Goal: Download file/media

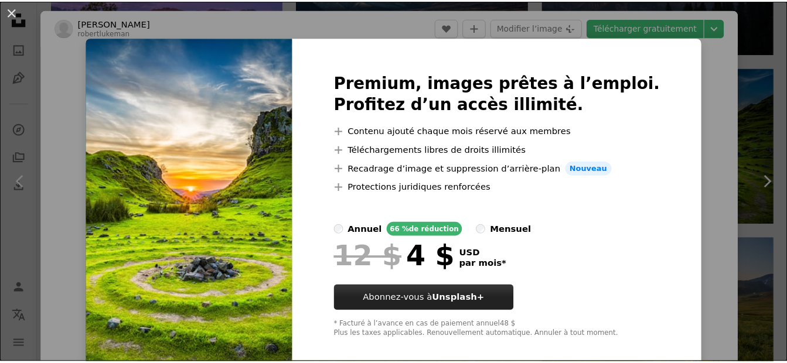
scroll to position [59, 0]
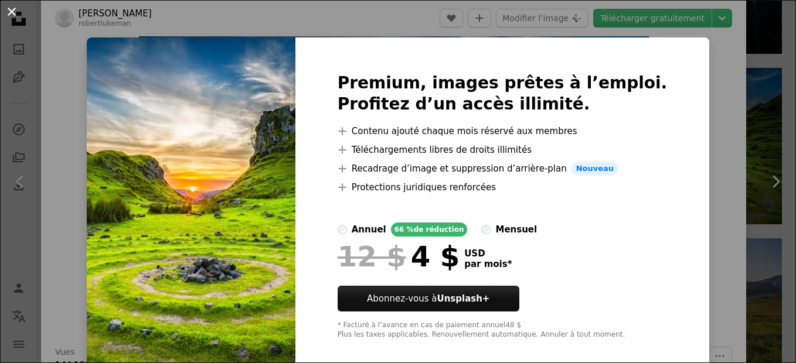
click at [13, 15] on button "An X shape" at bounding box center [12, 12] width 14 height 14
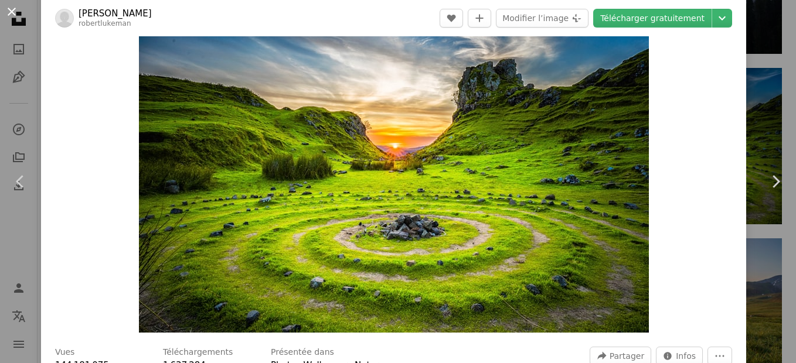
click at [12, 12] on button "An X shape" at bounding box center [12, 12] width 14 height 14
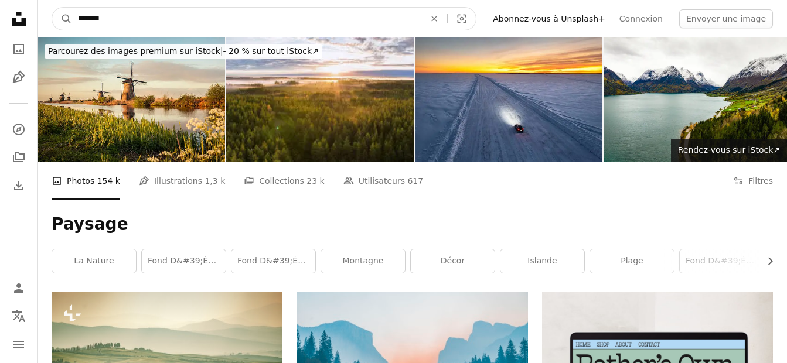
click at [134, 16] on input "*******" at bounding box center [246, 19] width 349 height 22
type input "**********"
click button "A magnifying glass" at bounding box center [62, 19] width 20 height 22
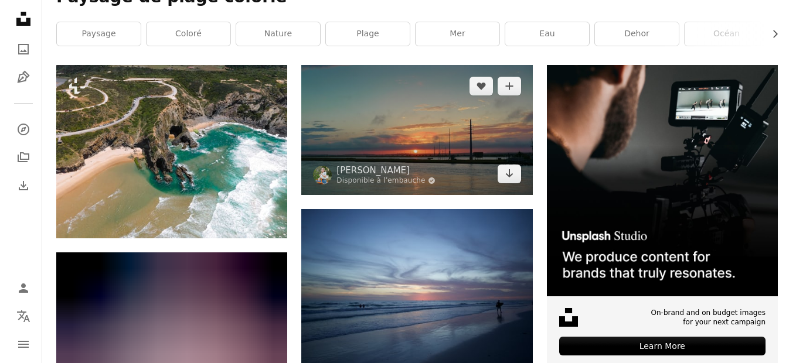
scroll to position [234, 0]
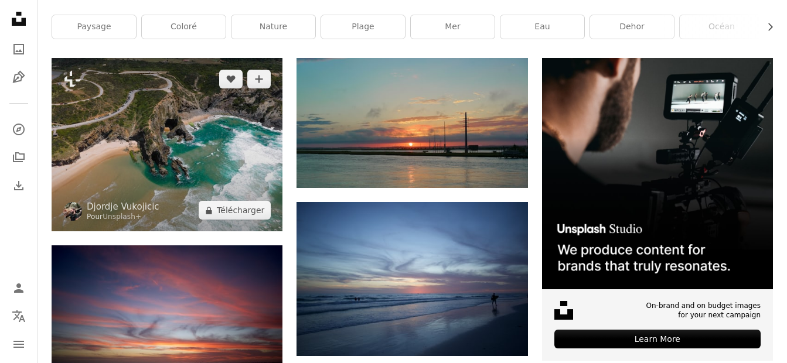
click at [219, 152] on img at bounding box center [167, 144] width 231 height 173
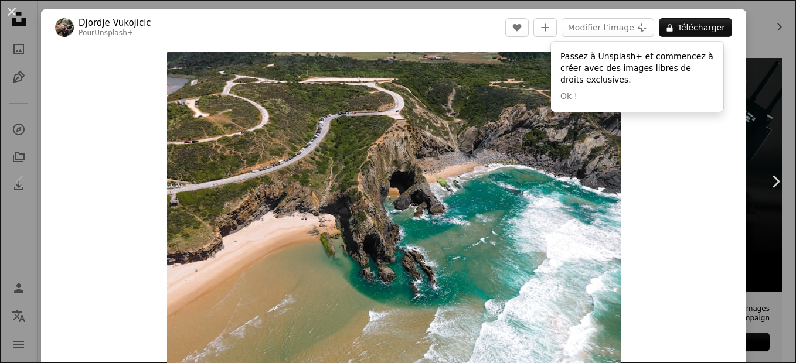
click at [88, 160] on div "Zoom in" at bounding box center [393, 222] width 705 height 352
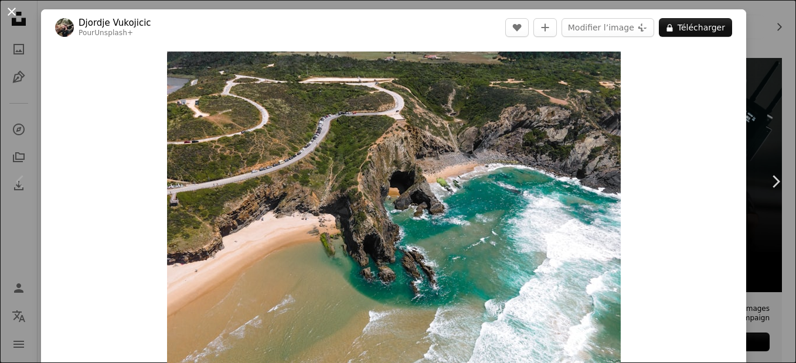
click at [11, 12] on button "An X shape" at bounding box center [12, 12] width 14 height 14
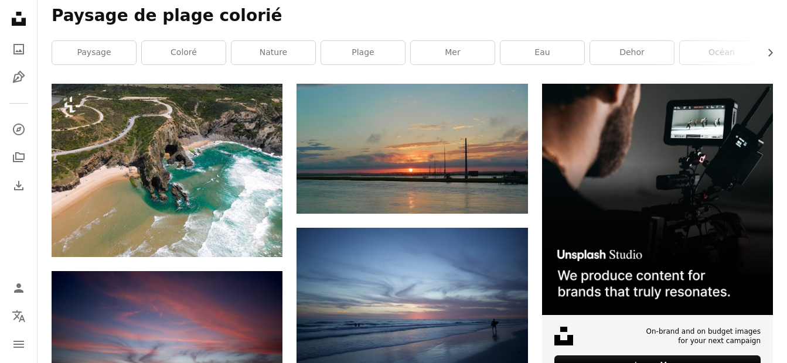
scroll to position [181, 0]
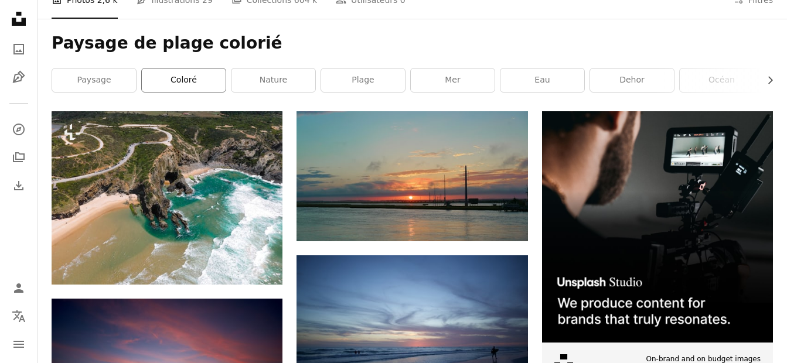
click at [190, 82] on link "coloré" at bounding box center [184, 80] width 84 height 23
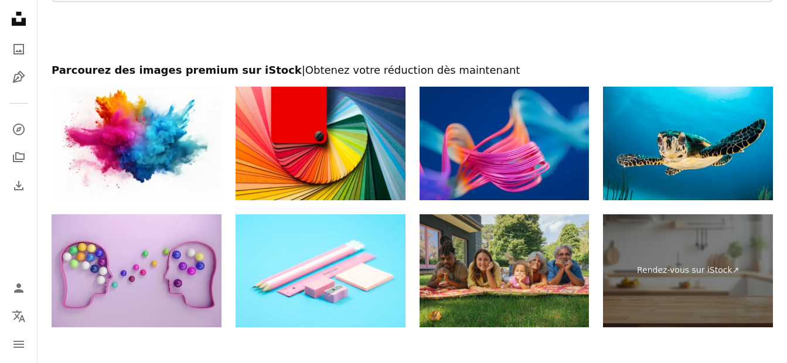
scroll to position [1992, 0]
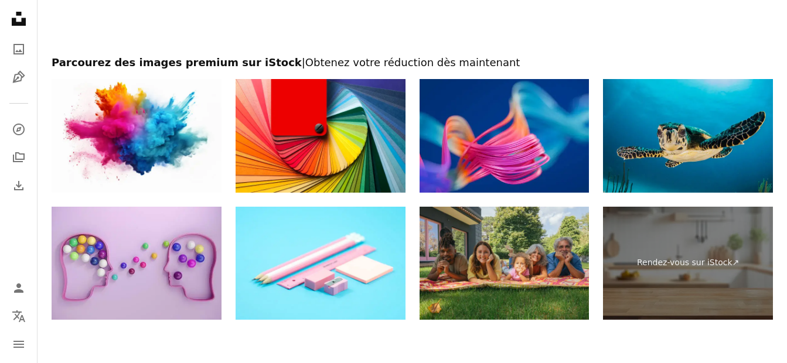
click at [697, 151] on img at bounding box center [688, 135] width 170 height 113
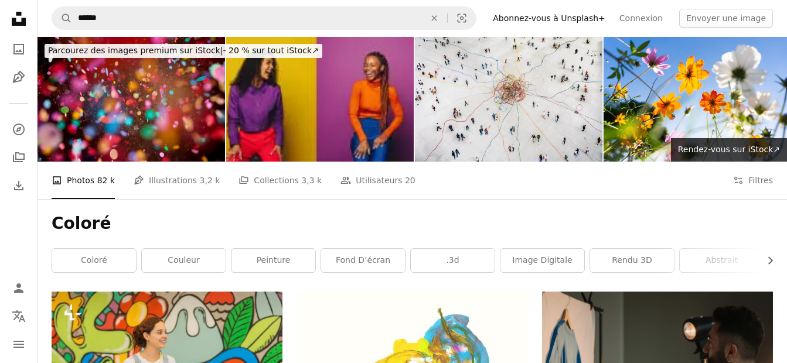
scroll to position [0, 0]
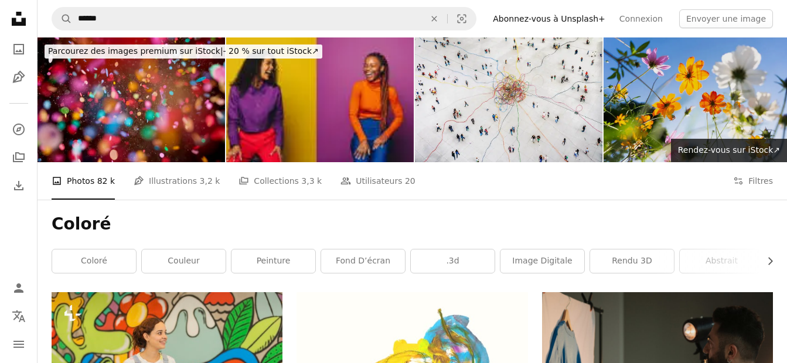
click at [681, 88] on img at bounding box center [698, 100] width 188 height 125
